Goal: Transaction & Acquisition: Purchase product/service

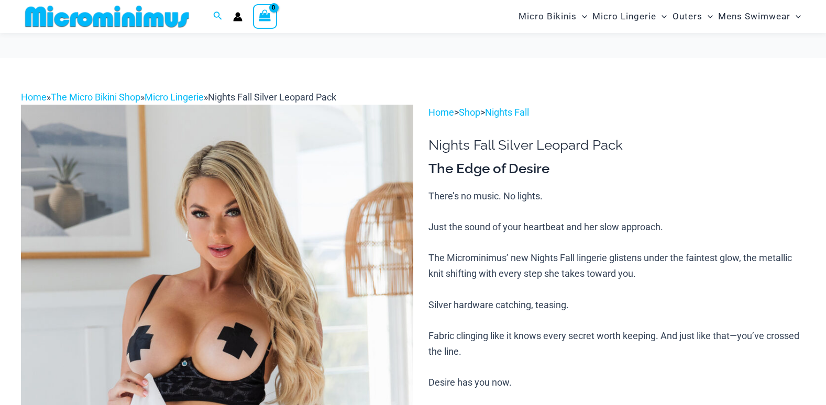
scroll to position [157, 0]
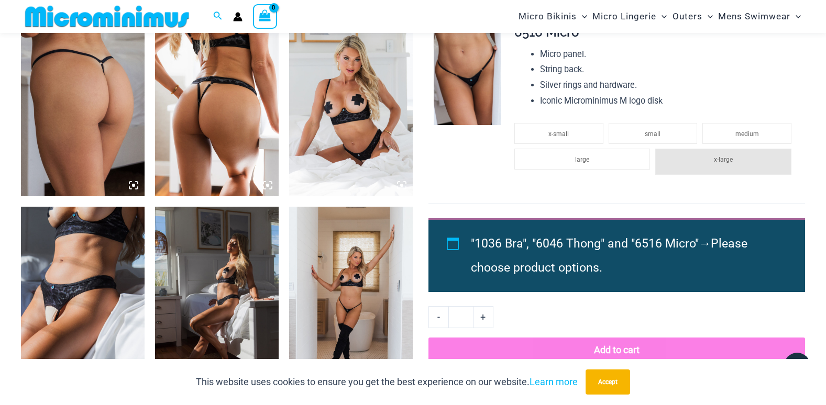
scroll to position [890, 0]
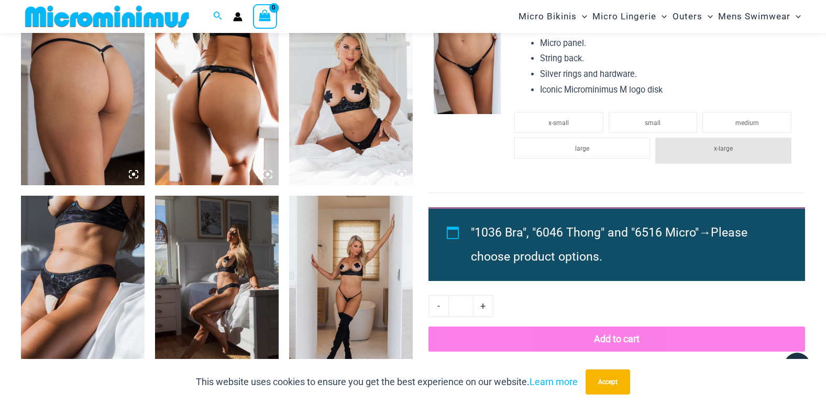
click at [344, 269] on img at bounding box center [351, 288] width 124 height 185
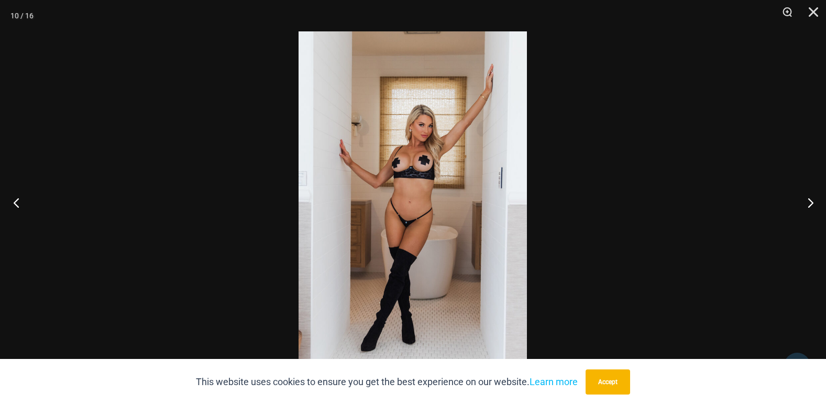
click at [17, 198] on button "Previous" at bounding box center [19, 202] width 39 height 52
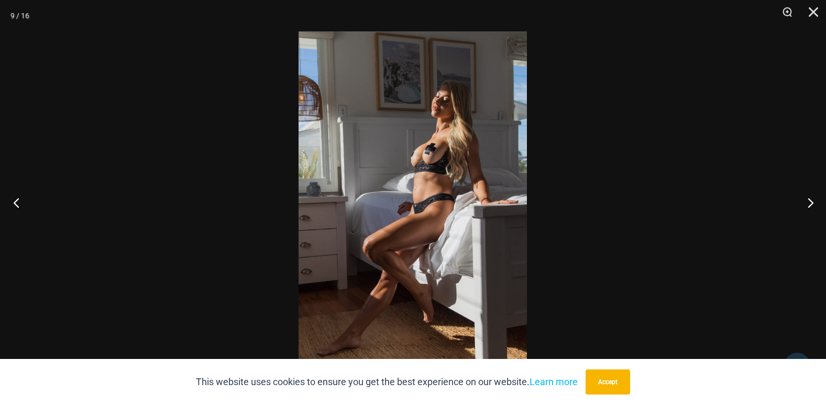
click at [17, 198] on button "Previous" at bounding box center [19, 202] width 39 height 52
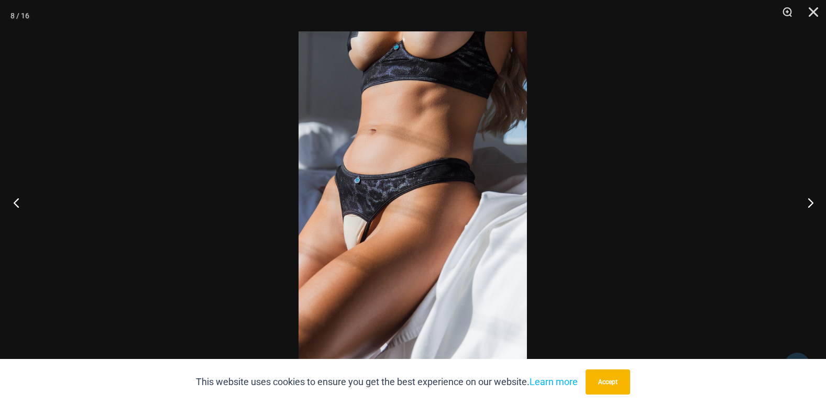
click at [17, 198] on button "Previous" at bounding box center [19, 202] width 39 height 52
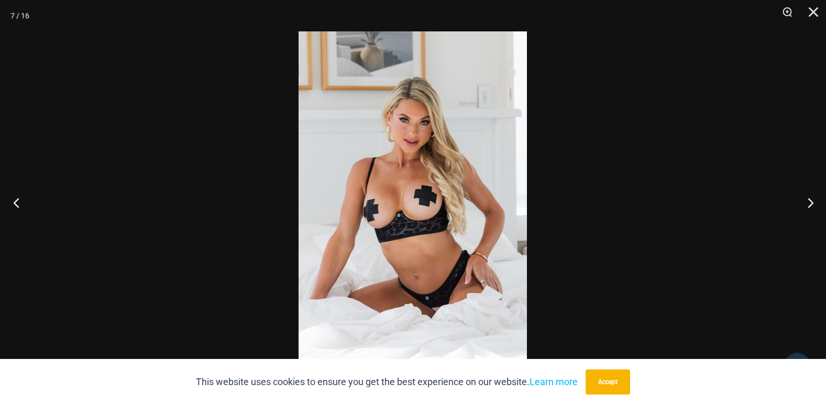
click at [17, 198] on button "Previous" at bounding box center [19, 202] width 39 height 52
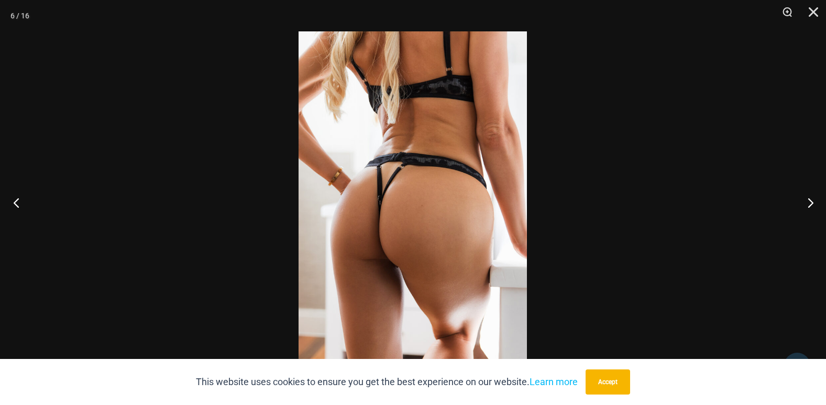
click at [17, 197] on button "Previous" at bounding box center [19, 202] width 39 height 52
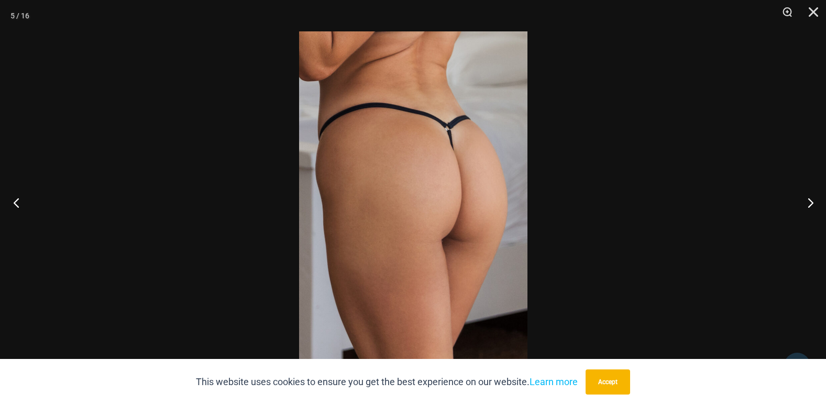
click at [17, 197] on button "Previous" at bounding box center [19, 202] width 39 height 52
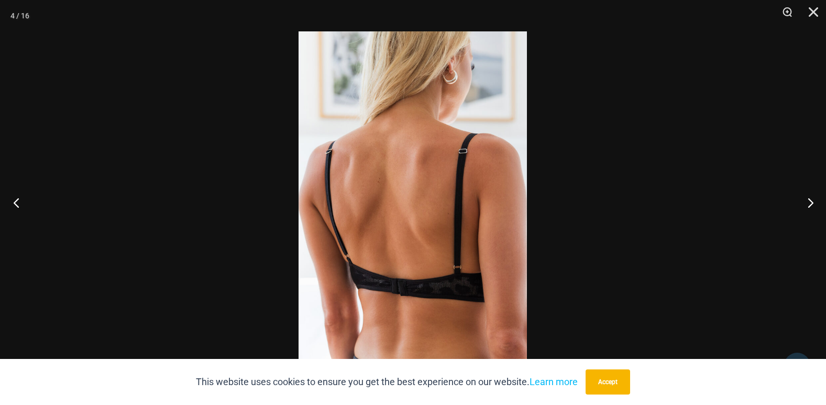
click at [17, 197] on button "Previous" at bounding box center [19, 202] width 39 height 52
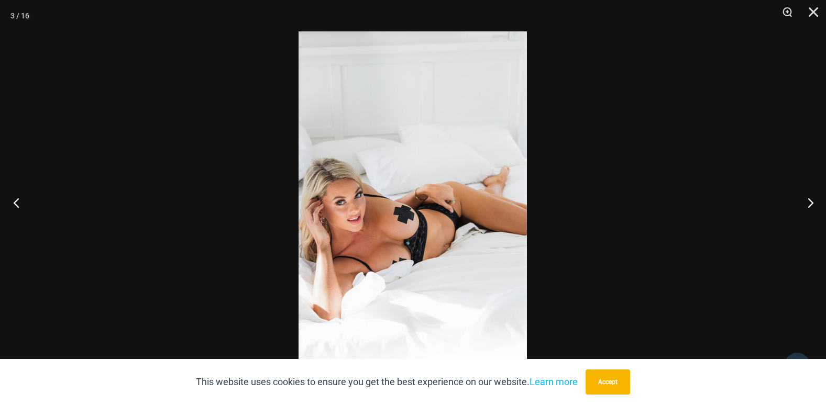
click at [17, 197] on button "Previous" at bounding box center [19, 202] width 39 height 52
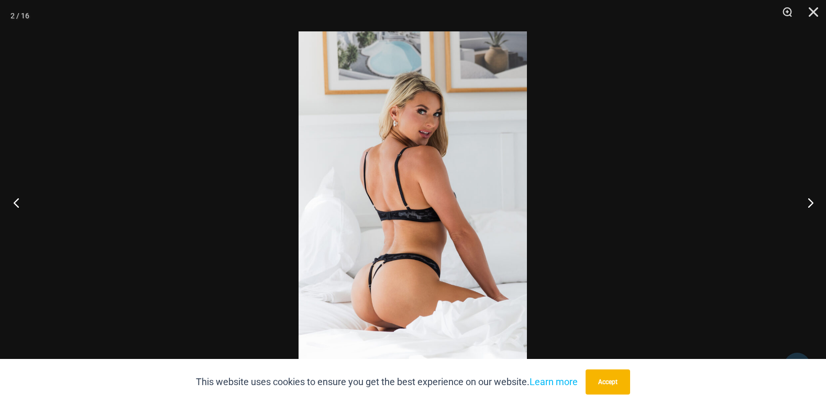
click at [12, 198] on button "Previous" at bounding box center [19, 202] width 39 height 52
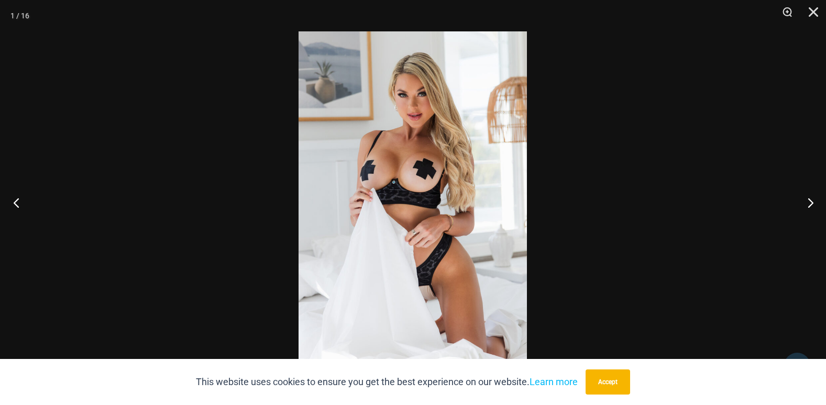
click at [12, 198] on button "Previous" at bounding box center [19, 202] width 39 height 52
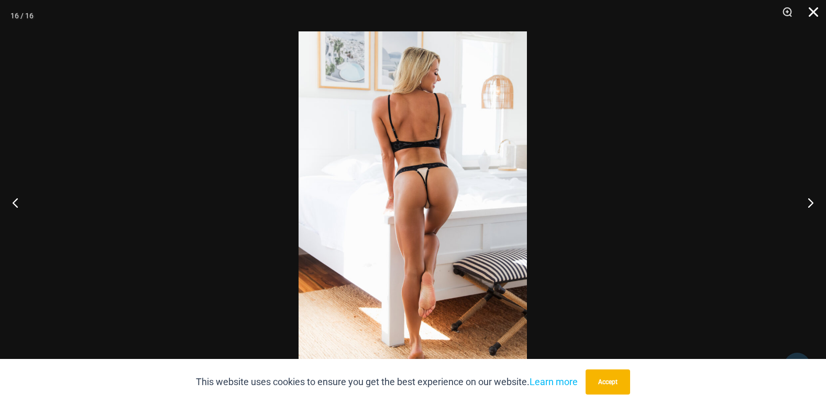
click at [811, 16] on button "Close" at bounding box center [809, 15] width 26 height 31
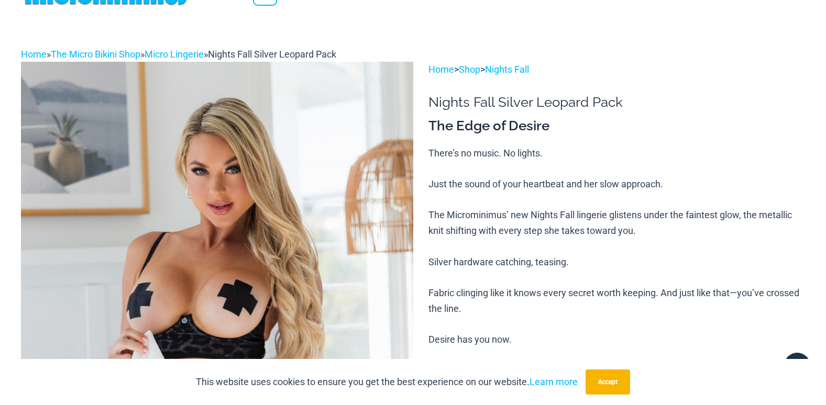
scroll to position [0, 0]
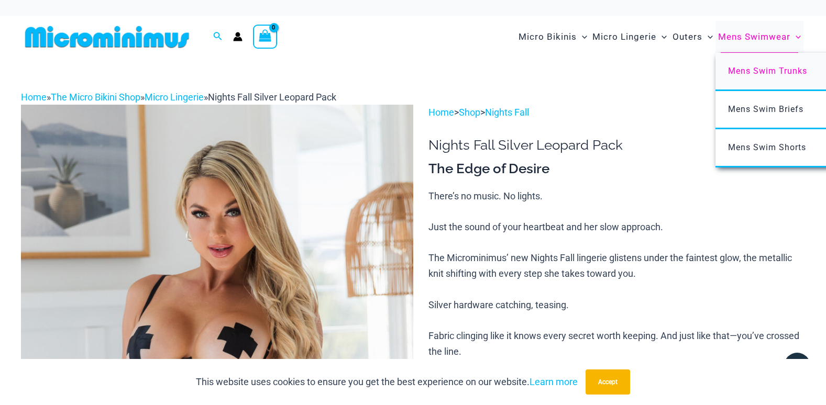
click at [759, 71] on span "Mens Swim Trunks" at bounding box center [767, 71] width 79 height 10
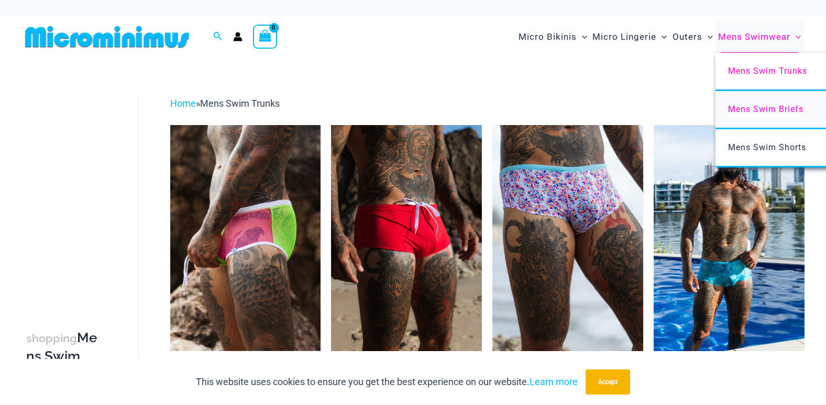
click at [755, 111] on span "Mens Swim Briefs" at bounding box center [765, 109] width 75 height 10
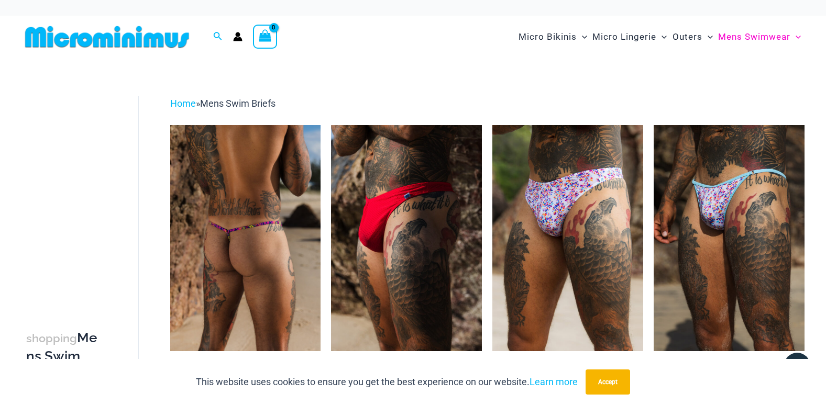
click at [231, 223] on img at bounding box center [245, 238] width 151 height 226
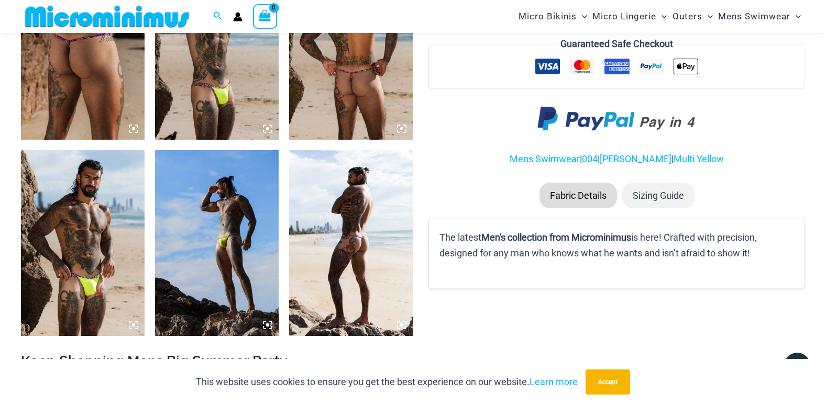
scroll to position [776, 0]
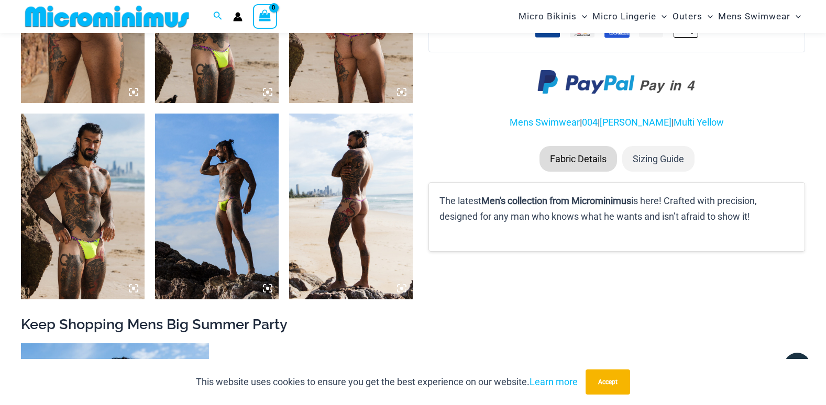
click at [91, 230] on img at bounding box center [83, 206] width 124 height 185
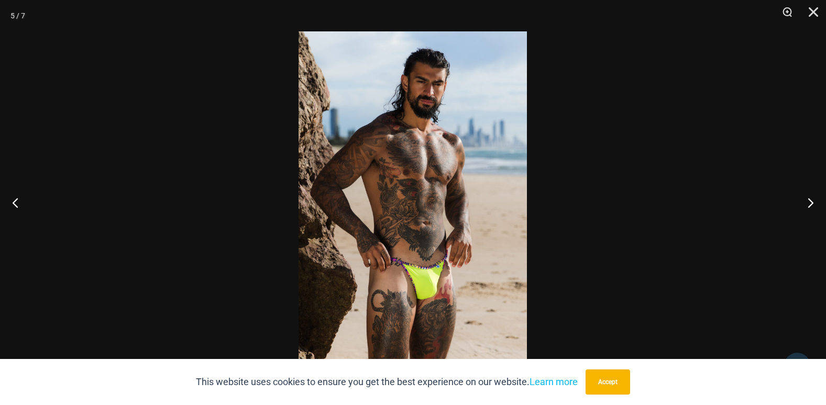
click at [452, 204] on img at bounding box center [412, 202] width 228 height 342
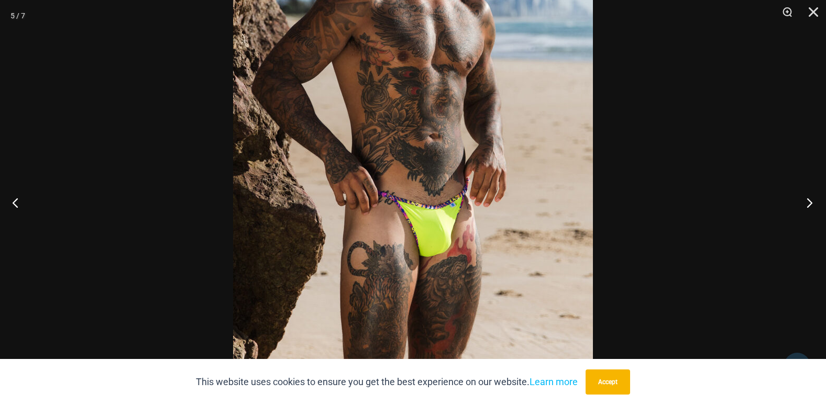
click at [811, 204] on button "Next" at bounding box center [805, 202] width 39 height 52
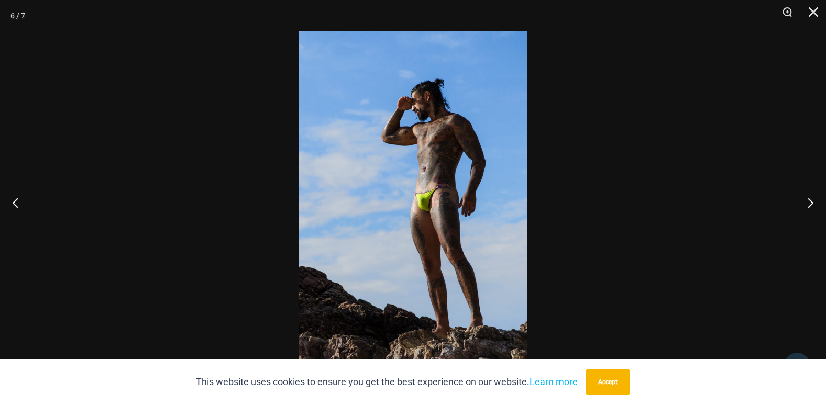
click at [459, 150] on img at bounding box center [412, 202] width 228 height 342
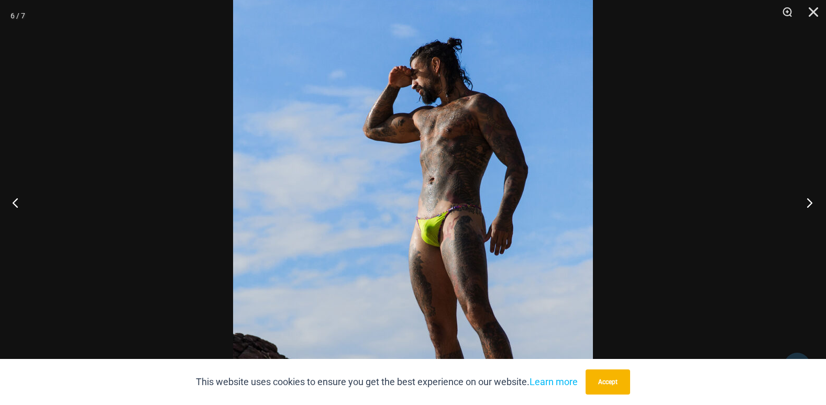
click at [805, 201] on button "Next" at bounding box center [805, 202] width 39 height 52
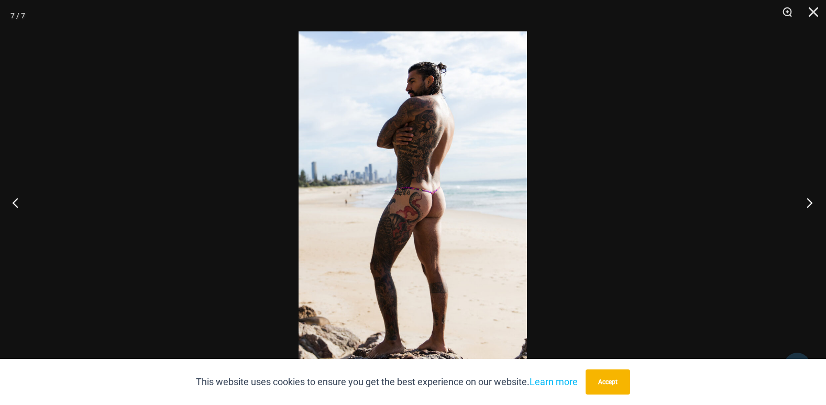
click at [805, 201] on button "Next" at bounding box center [805, 202] width 39 height 52
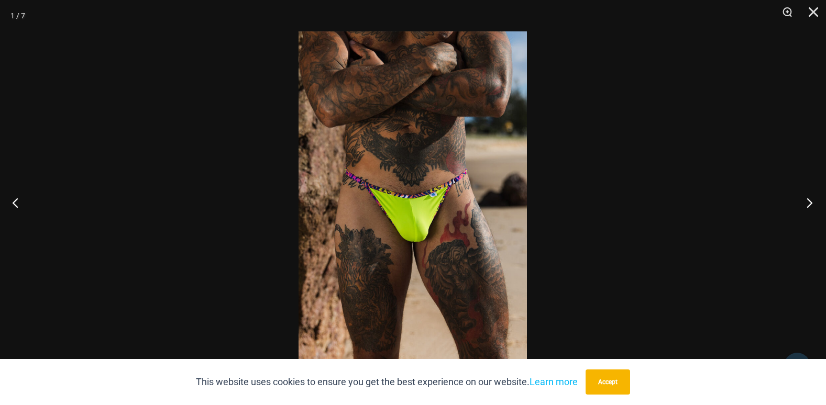
click at [805, 201] on button "Next" at bounding box center [805, 202] width 39 height 52
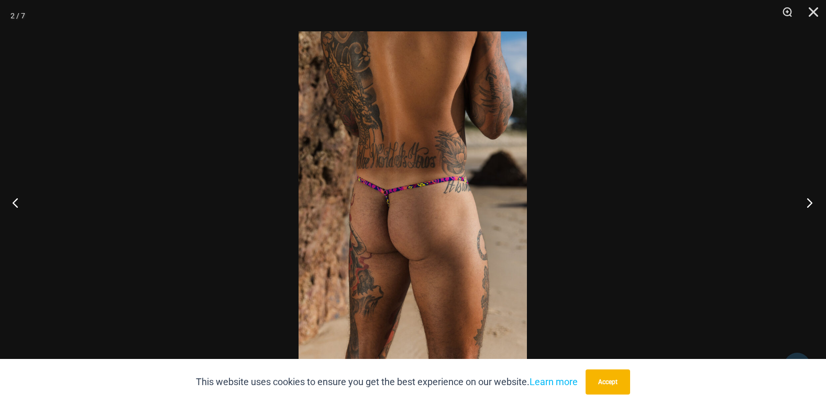
click at [805, 201] on button "Next" at bounding box center [805, 202] width 39 height 52
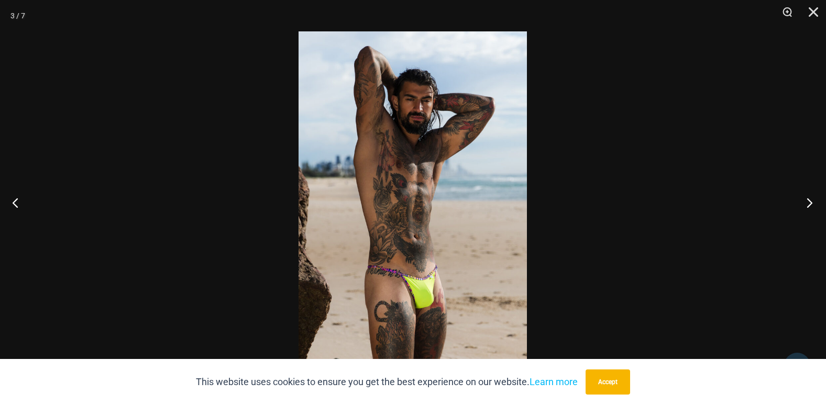
click at [805, 201] on button "Next" at bounding box center [805, 202] width 39 height 52
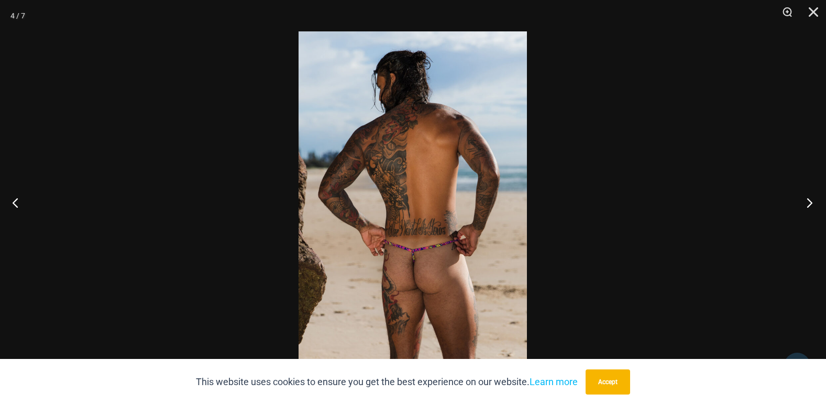
click at [805, 201] on button "Next" at bounding box center [805, 202] width 39 height 52
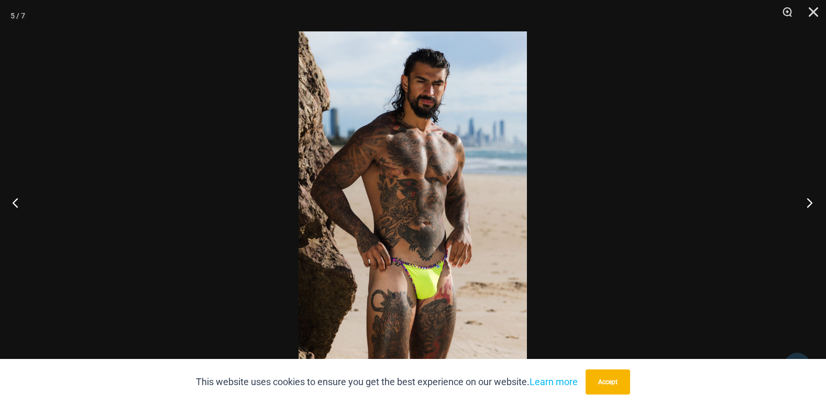
click at [805, 201] on button "Next" at bounding box center [805, 202] width 39 height 52
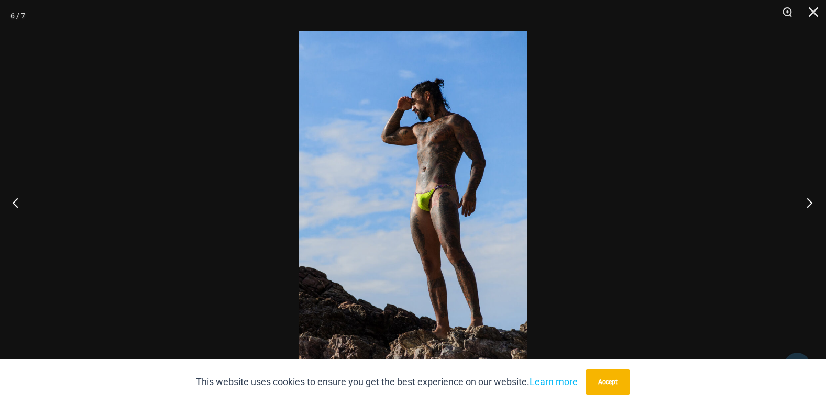
click at [805, 201] on button "Next" at bounding box center [805, 202] width 39 height 52
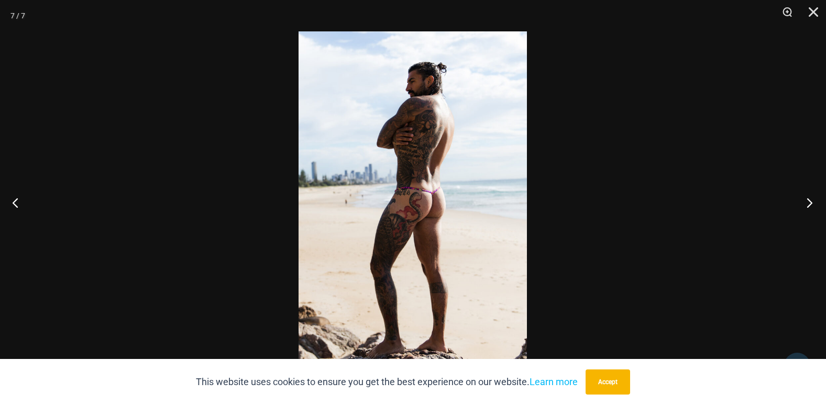
click at [805, 201] on button "Next" at bounding box center [805, 202] width 39 height 52
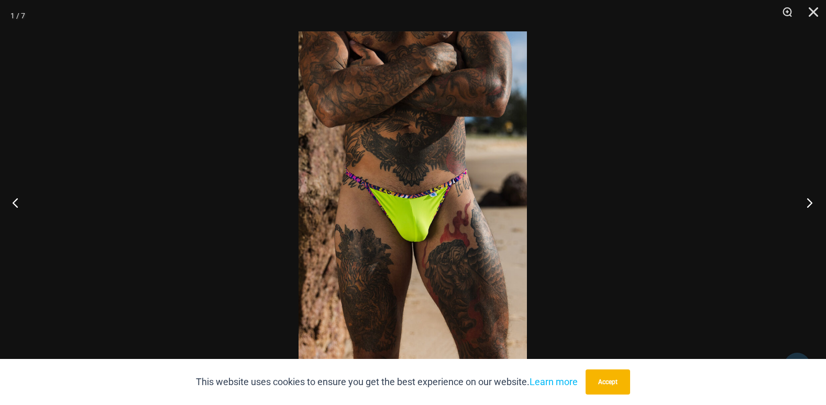
click at [805, 201] on button "Next" at bounding box center [805, 202] width 39 height 52
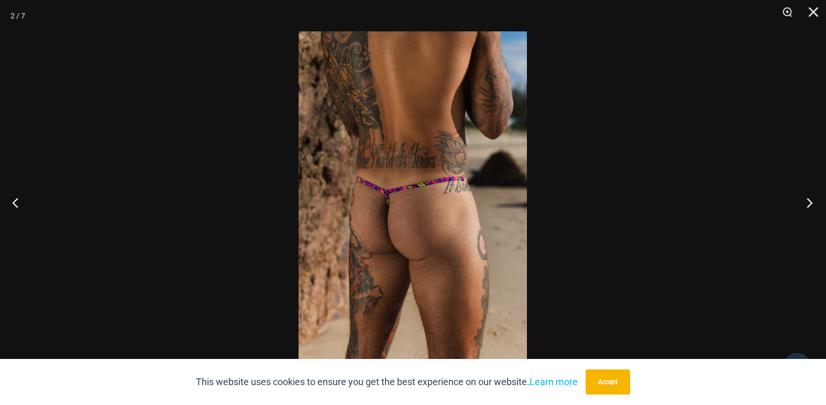
click at [805, 201] on button "Next" at bounding box center [805, 202] width 39 height 52
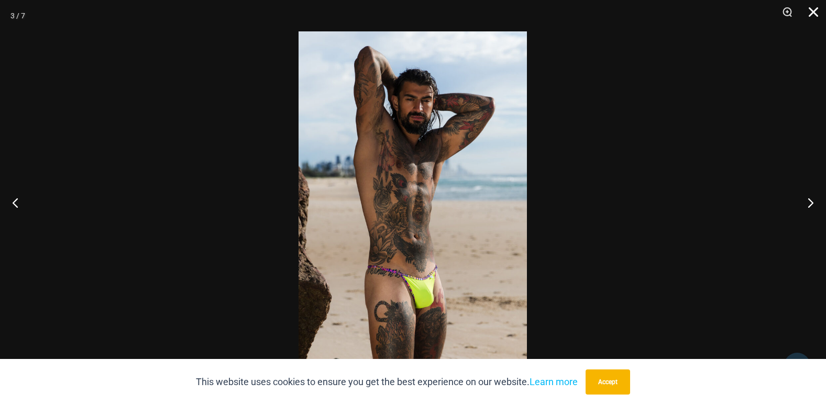
click at [814, 8] on button "Close" at bounding box center [809, 15] width 26 height 31
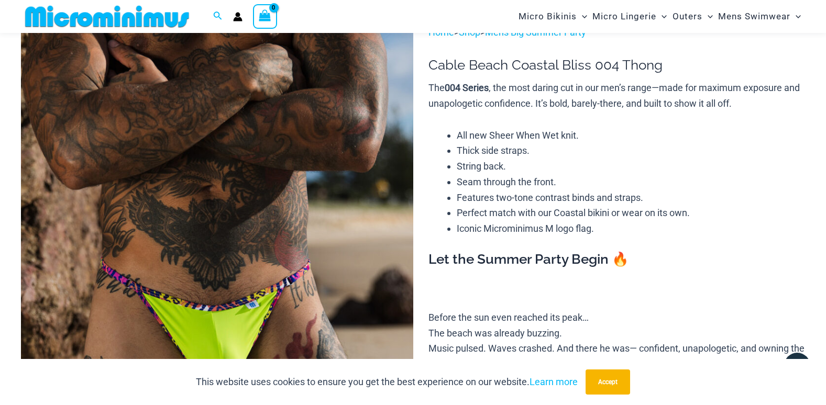
scroll to position [200, 0]
